Goal: Check status: Check status

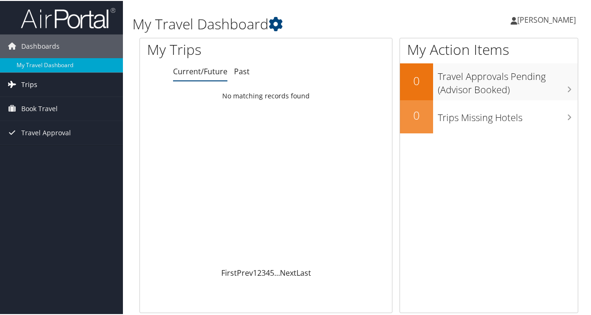
click at [18, 82] on icon at bounding box center [12, 83] width 14 height 14
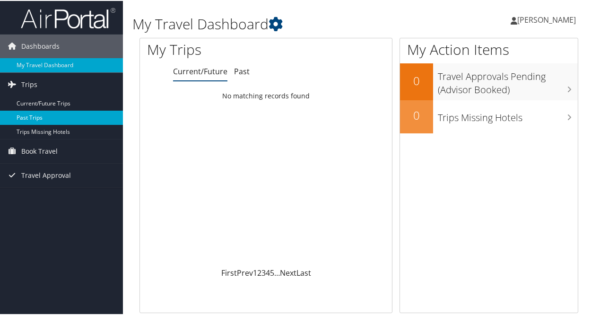
click at [32, 116] on link "Past Trips" at bounding box center [61, 117] width 123 height 14
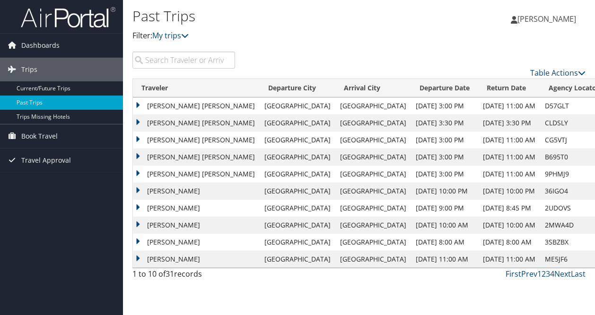
click at [137, 139] on td "TYLER ALLAN DEXTER" at bounding box center [196, 140] width 127 height 17
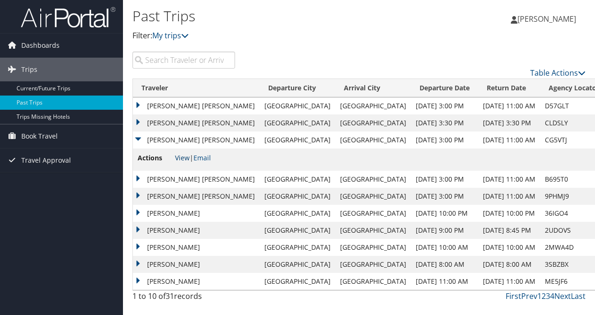
click at [180, 158] on link "View" at bounding box center [182, 157] width 15 height 9
click at [136, 140] on td "[PERSON_NAME] [PERSON_NAME]" at bounding box center [196, 140] width 127 height 17
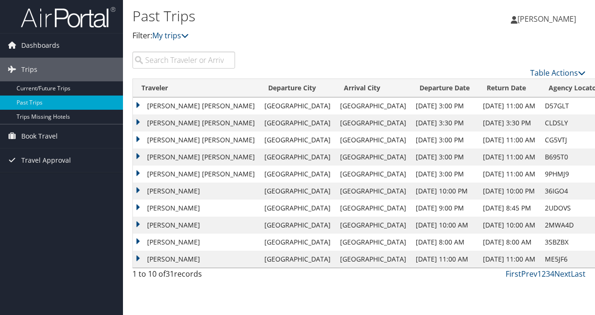
click at [137, 156] on td "[PERSON_NAME] [PERSON_NAME]" at bounding box center [196, 157] width 127 height 17
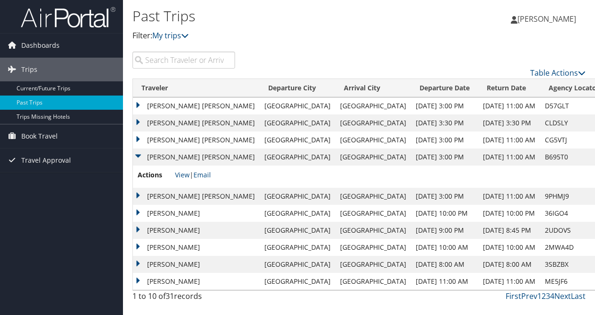
click at [137, 156] on td "[PERSON_NAME] [PERSON_NAME]" at bounding box center [196, 157] width 127 height 17
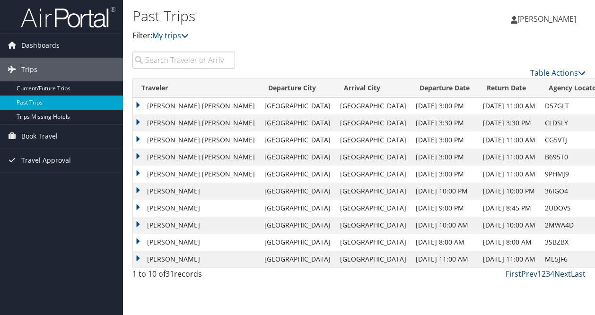
click at [137, 189] on td "[PERSON_NAME]" at bounding box center [196, 191] width 127 height 17
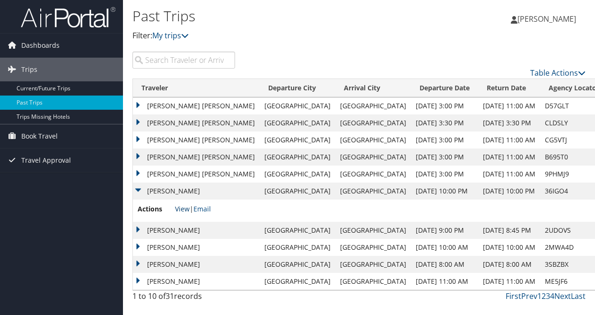
click at [178, 207] on link "View" at bounding box center [182, 208] width 15 height 9
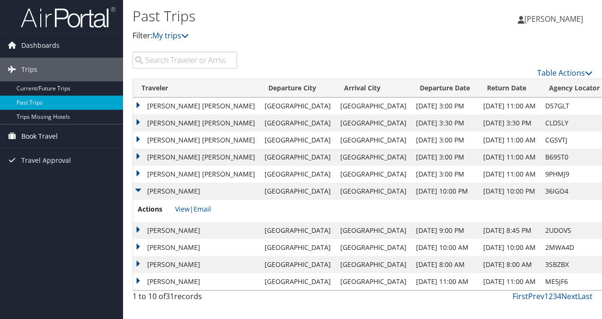
click at [44, 133] on span "Book Travel" at bounding box center [39, 136] width 36 height 24
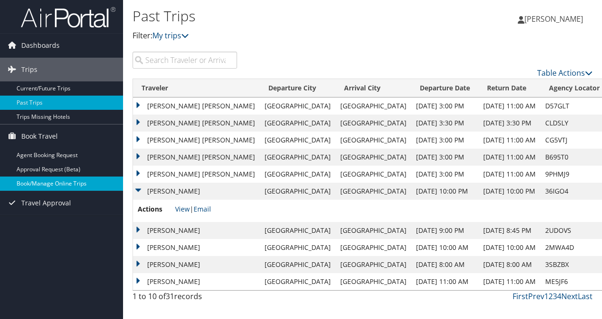
click at [58, 182] on link "Book/Manage Online Trips" at bounding box center [61, 183] width 123 height 14
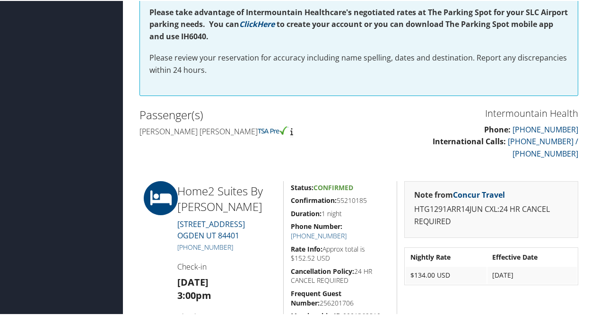
scroll to position [237, 0]
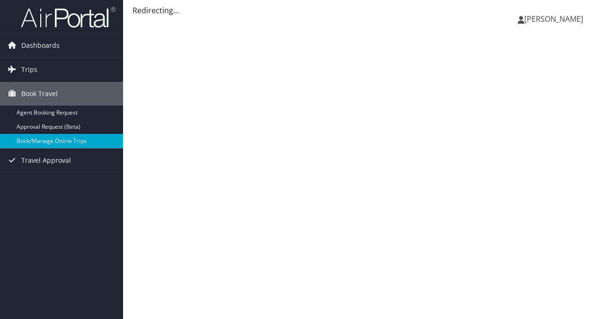
click at [300, 91] on div "Tyler Dexter Tyler Dexter My Settings Travel Agency Contacts View Travel Profil…" at bounding box center [362, 159] width 479 height 319
